Goal: Find specific page/section: Find specific page/section

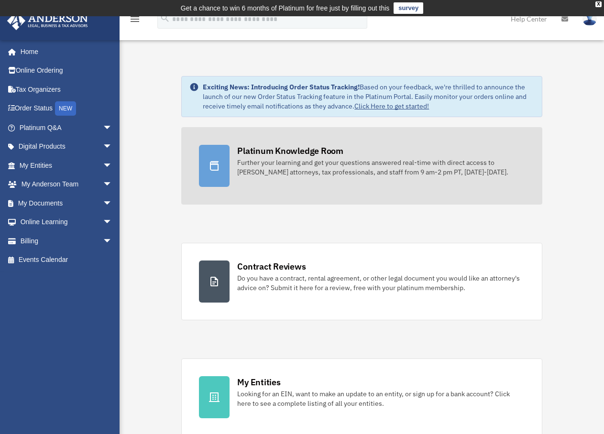
click at [253, 154] on div "Platinum Knowledge Room" at bounding box center [290, 151] width 106 height 12
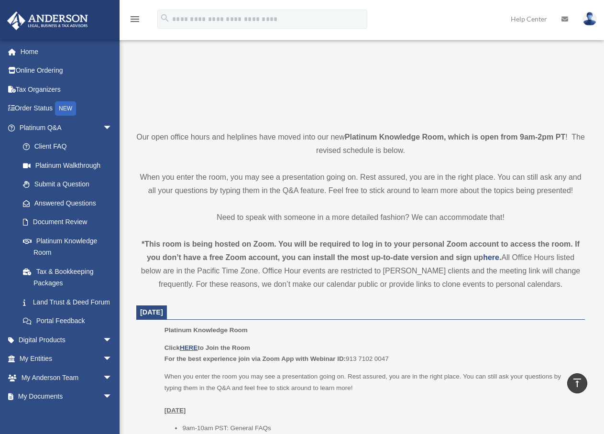
scroll to position [172, 0]
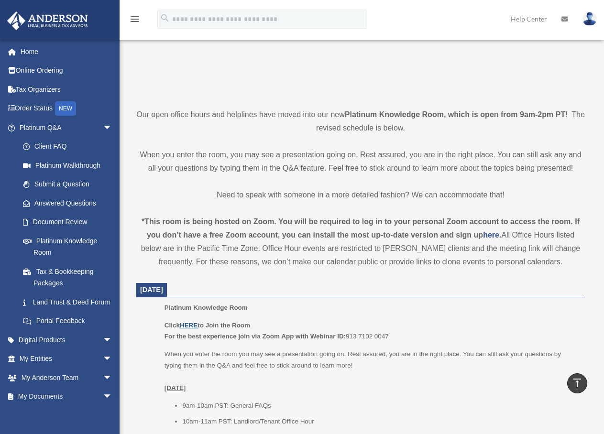
click at [189, 324] on u "HERE" at bounding box center [189, 325] width 18 height 7
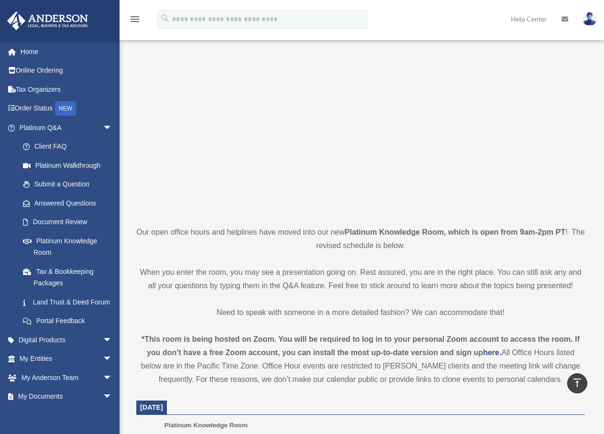
scroll to position [0, 0]
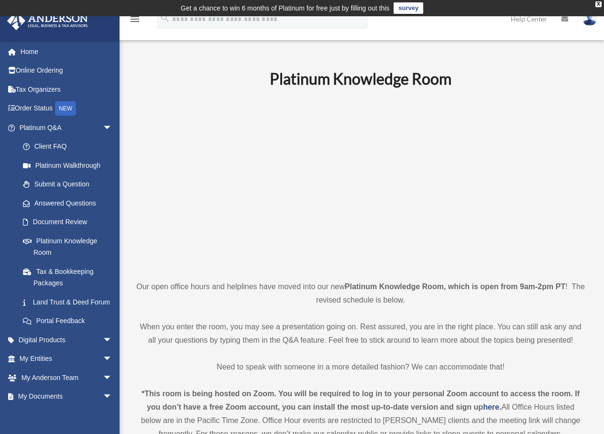
click at [69, 25] on img at bounding box center [47, 20] width 87 height 19
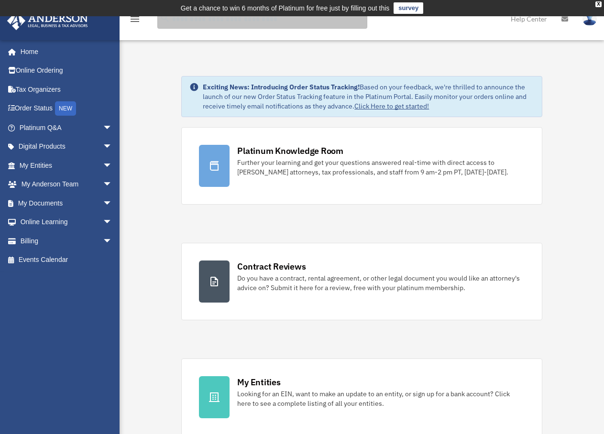
click at [251, 24] on input "search" at bounding box center [262, 19] width 210 height 19
type input "**********"
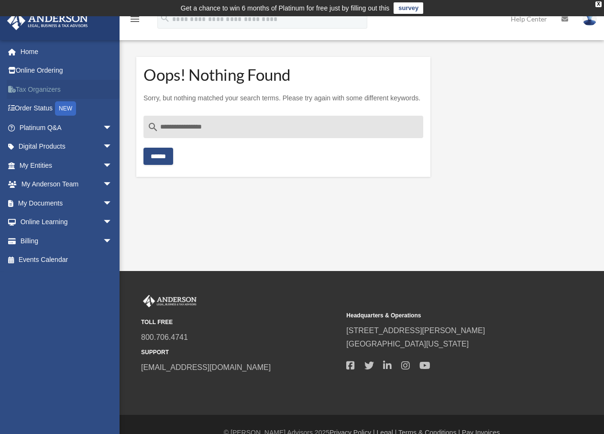
click at [34, 91] on link "Tax Organizers" at bounding box center [67, 89] width 120 height 19
